Goal: Find specific page/section: Find specific page/section

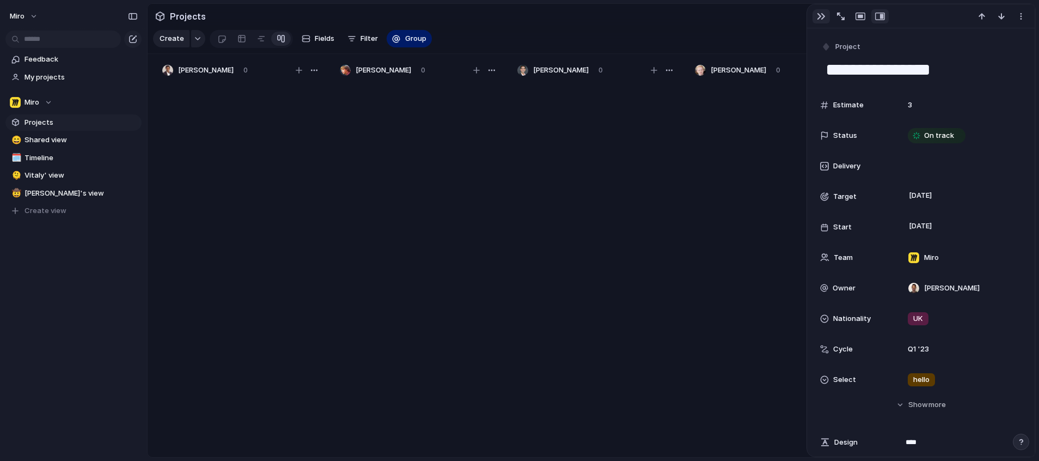
click at [826, 17] on button "button" at bounding box center [820, 16] width 17 height 14
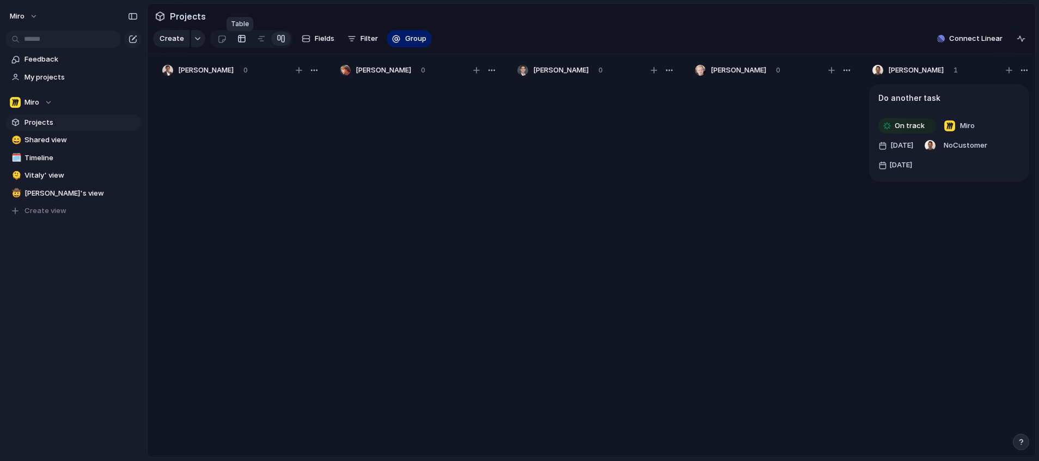
click at [241, 46] on div at bounding box center [241, 38] width 9 height 17
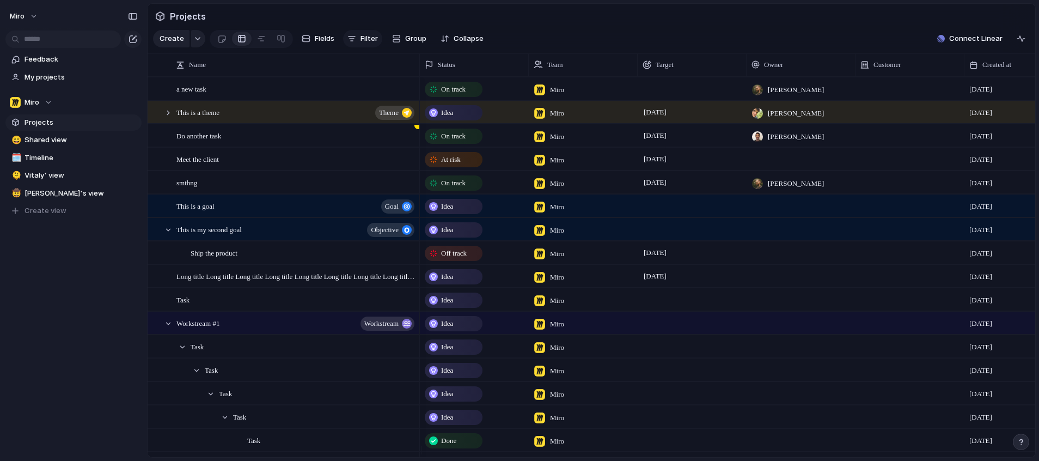
click at [354, 42] on div "button" at bounding box center [351, 38] width 9 height 9
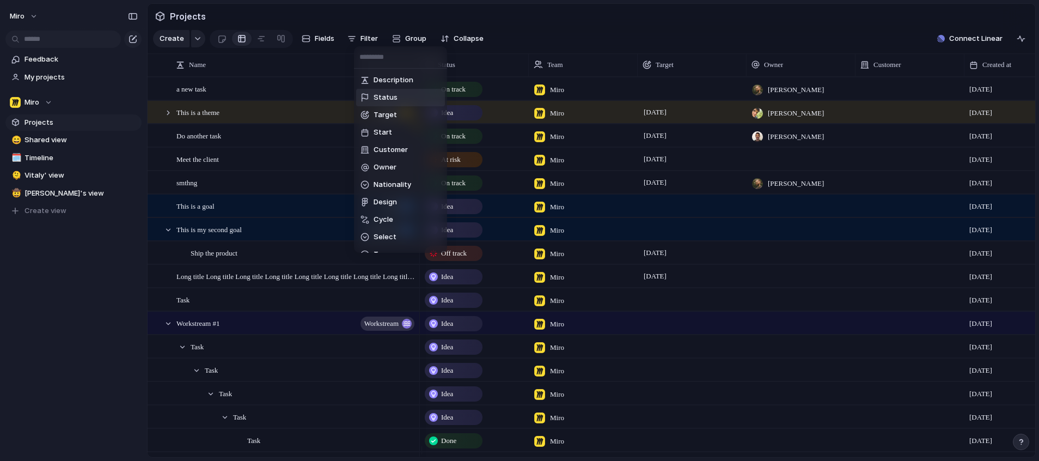
click at [399, 93] on li "Status" at bounding box center [400, 97] width 89 height 17
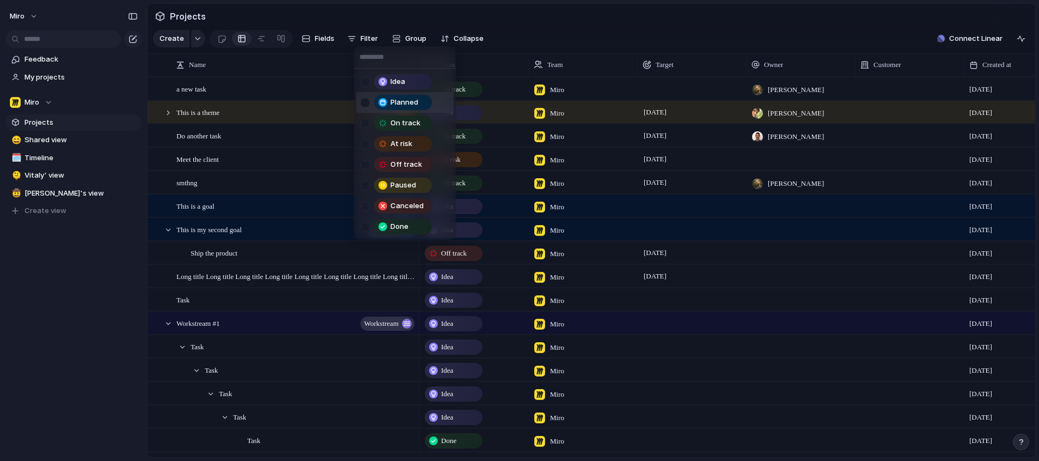
click at [366, 105] on div at bounding box center [364, 102] width 9 height 9
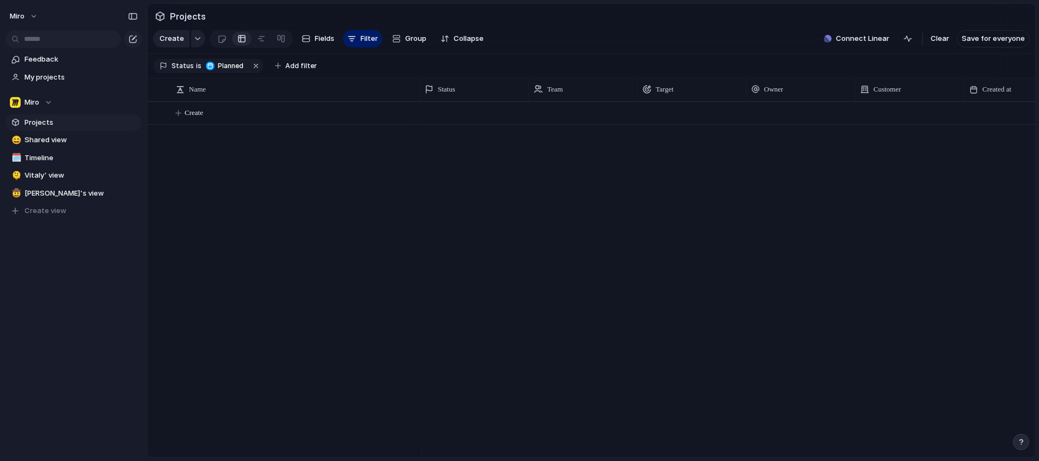
click at [553, 27] on div "Idea Planned On track At risk Off track Paused Canceled Done" at bounding box center [519, 230] width 1039 height 461
click at [353, 47] on button "Filter" at bounding box center [362, 38] width 39 height 17
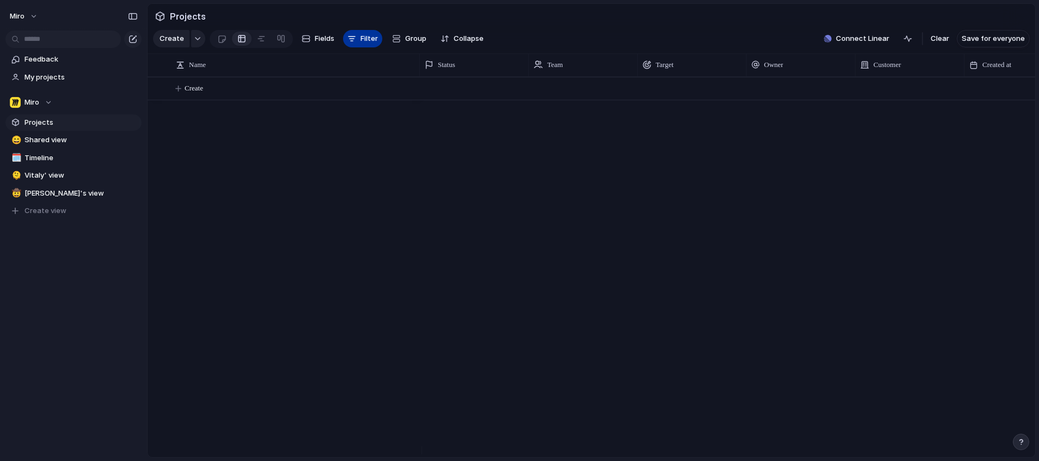
click at [353, 47] on button "Filter" at bounding box center [362, 38] width 39 height 17
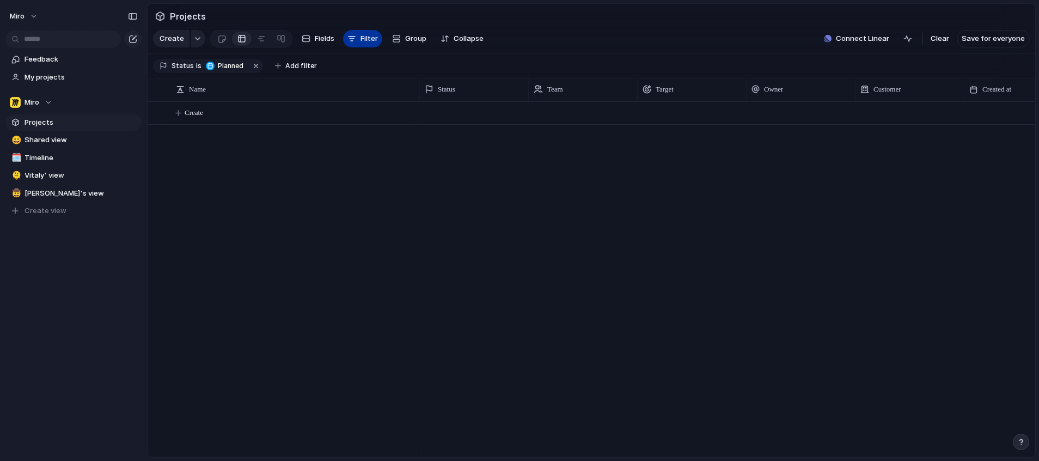
click at [361, 41] on span "Filter" at bounding box center [368, 38] width 17 height 11
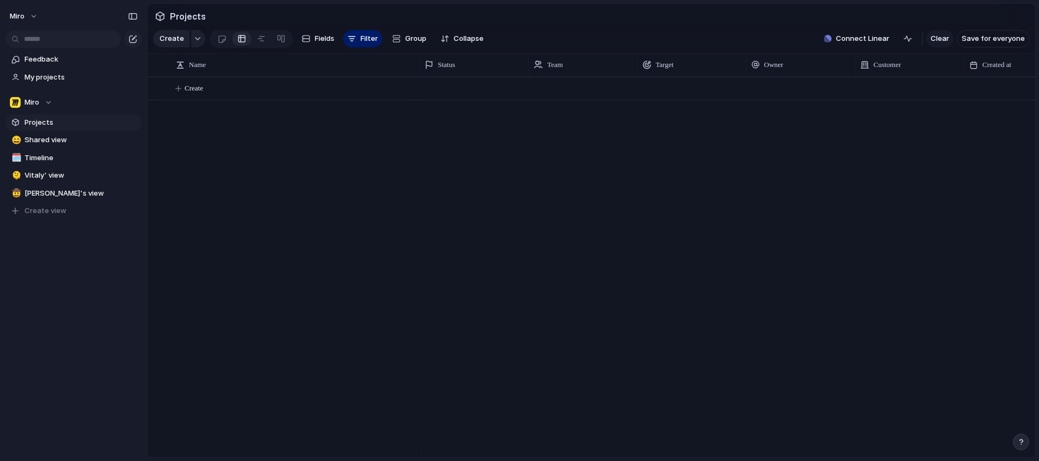
click at [938, 42] on span "Clear" at bounding box center [939, 38] width 19 height 11
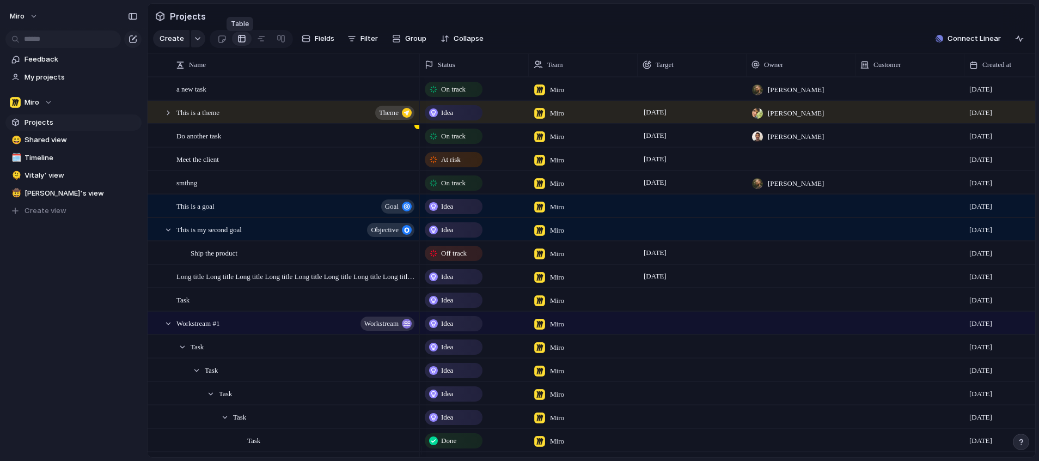
click at [242, 43] on div at bounding box center [241, 38] width 9 height 17
click at [241, 43] on div at bounding box center [241, 38] width 9 height 17
click at [278, 42] on div at bounding box center [281, 38] width 9 height 17
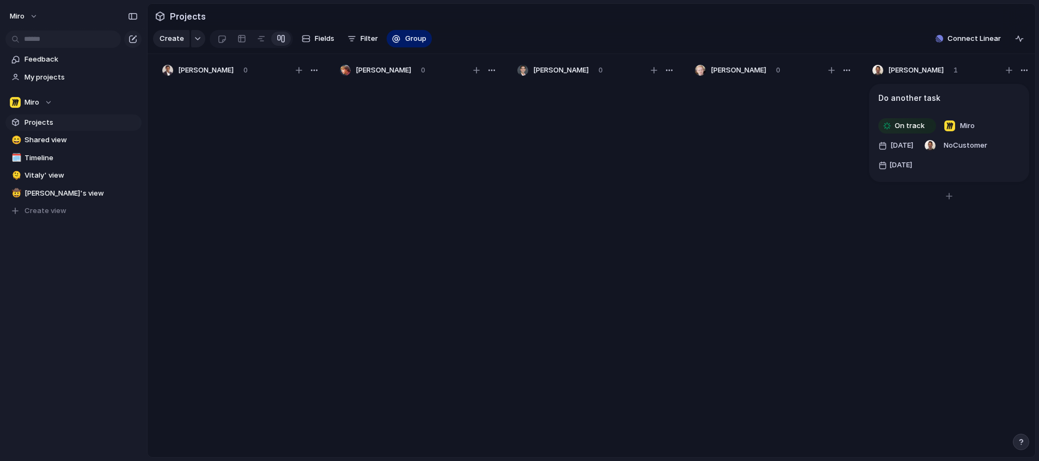
click at [931, 104] on h1 "Do another task" at bounding box center [909, 98] width 62 height 12
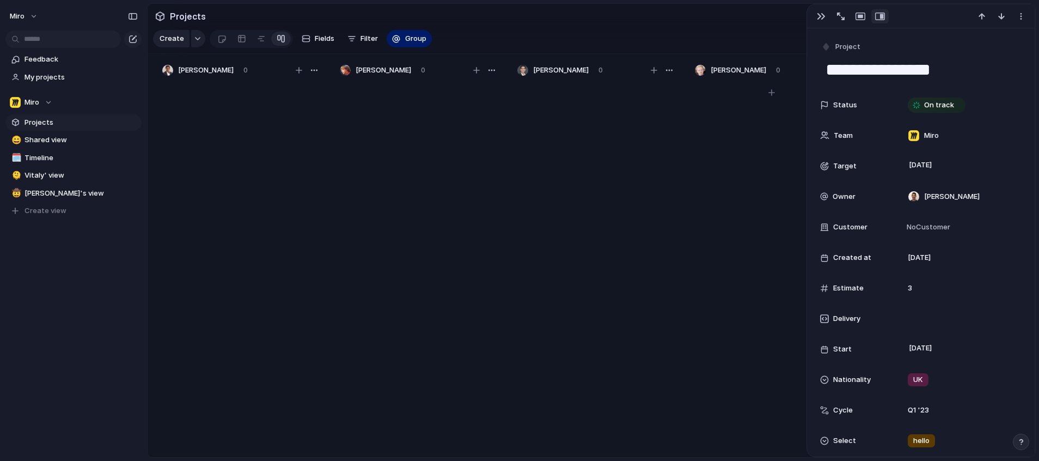
click at [794, 174] on div at bounding box center [771, 274] width 163 height 385
click at [818, 17] on div "button" at bounding box center [821, 16] width 9 height 9
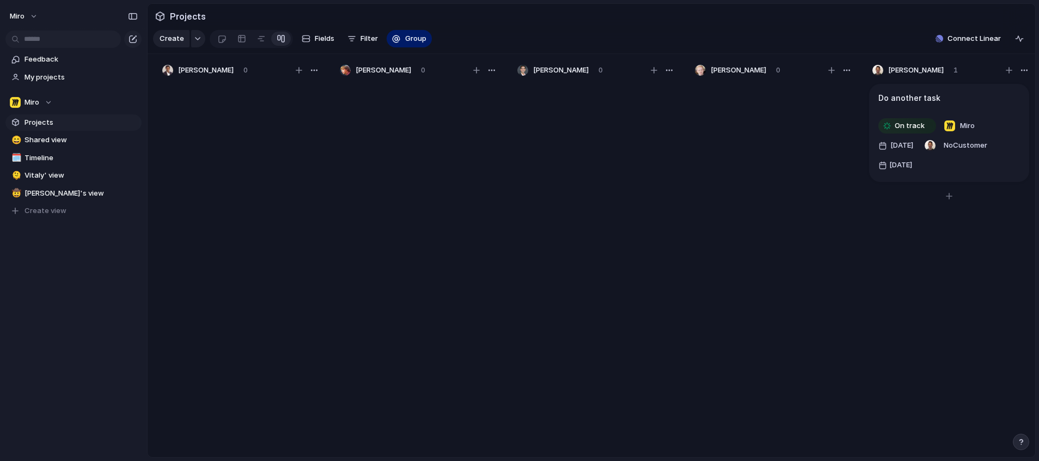
click at [923, 104] on h1 "Do another task" at bounding box center [909, 98] width 62 height 12
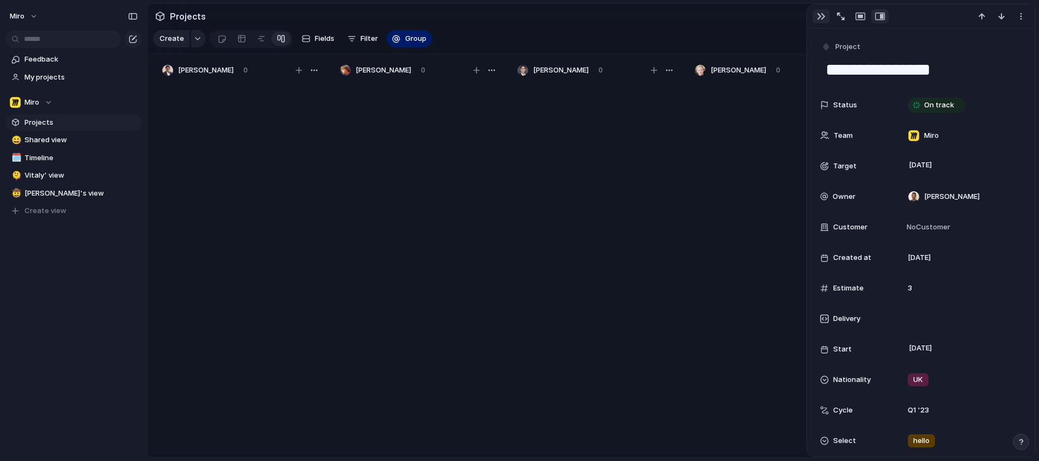
click at [823, 13] on div "button" at bounding box center [821, 16] width 9 height 9
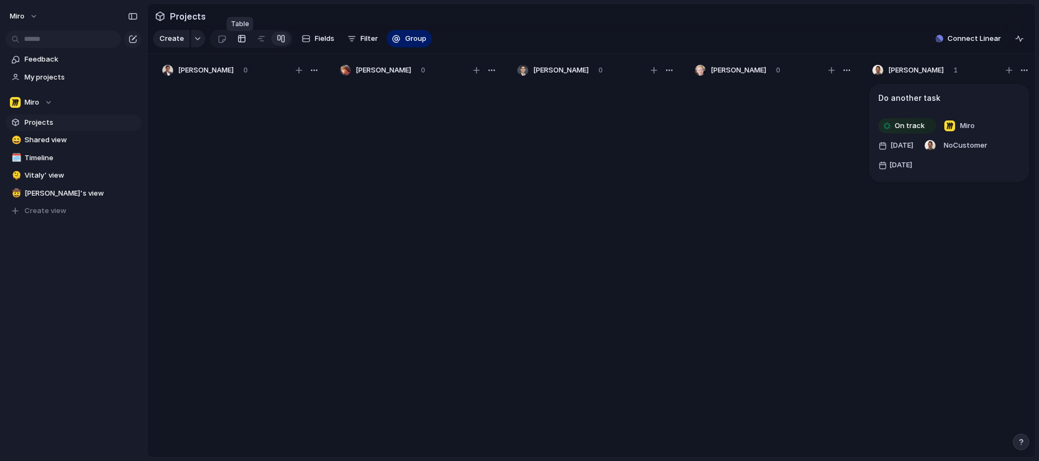
click at [240, 45] on div at bounding box center [241, 38] width 9 height 17
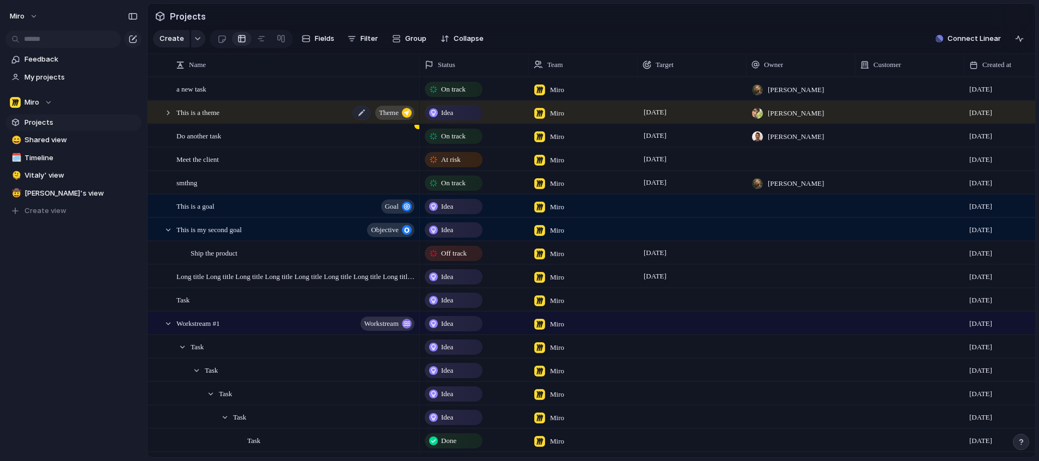
click at [214, 118] on span "This is a theme" at bounding box center [197, 112] width 43 height 13
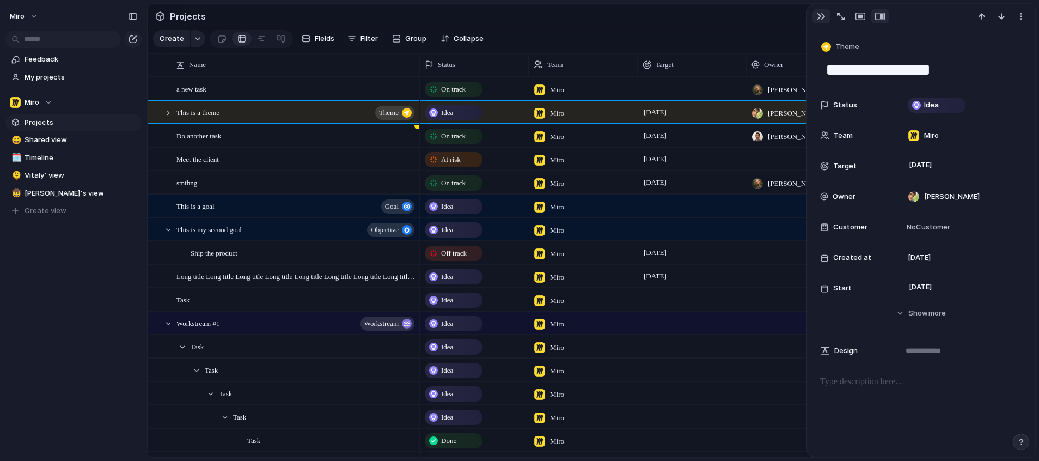
click at [818, 18] on div "button" at bounding box center [821, 16] width 9 height 9
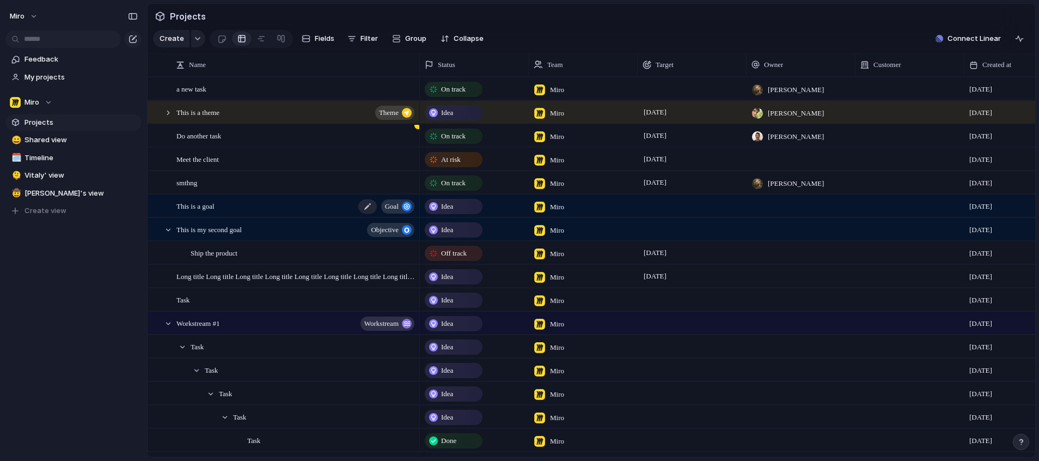
click at [198, 217] on div "This is a goal goal" at bounding box center [296, 206] width 240 height 22
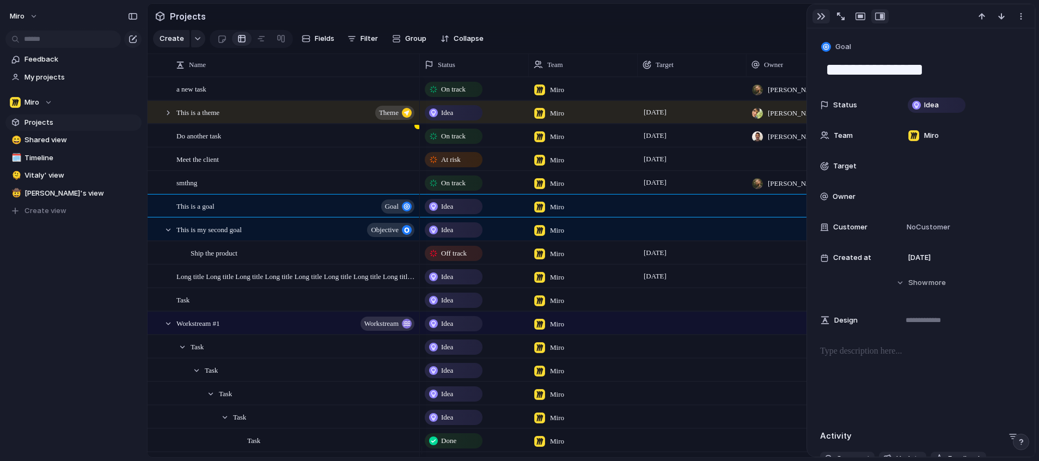
click at [822, 19] on div "button" at bounding box center [821, 16] width 9 height 9
